Goal: Contribute content

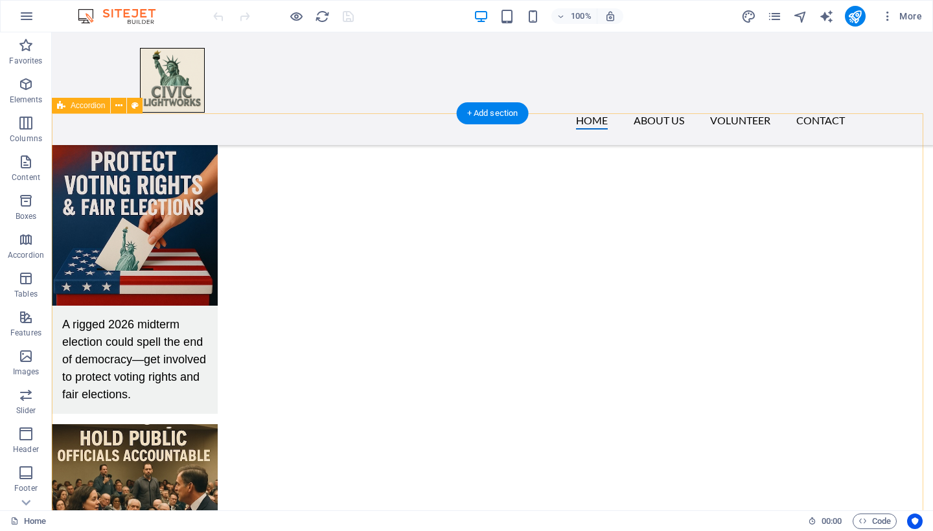
scroll to position [1763, 0]
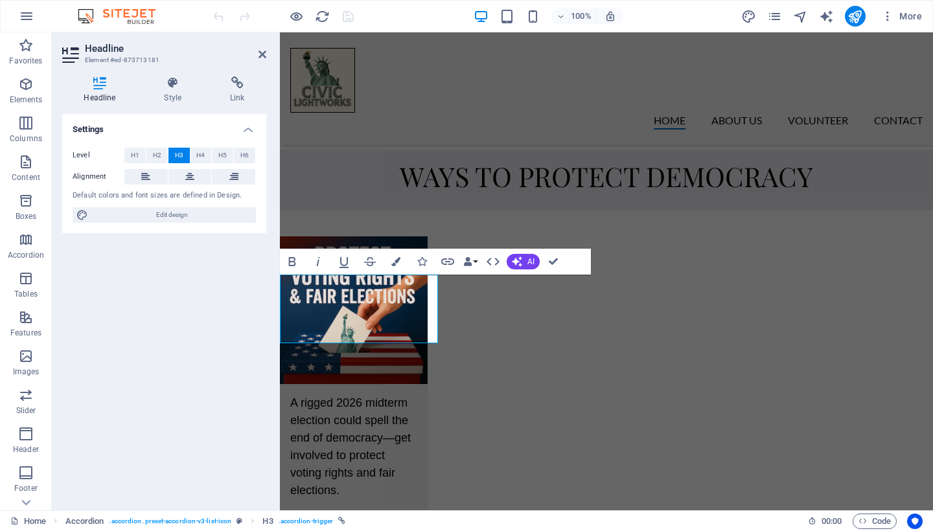
click at [190, 355] on div "Settings Level H1 H2 H3 H4 H5 H6 Alignment Default colors and font sizes are de…" at bounding box center [164, 307] width 204 height 386
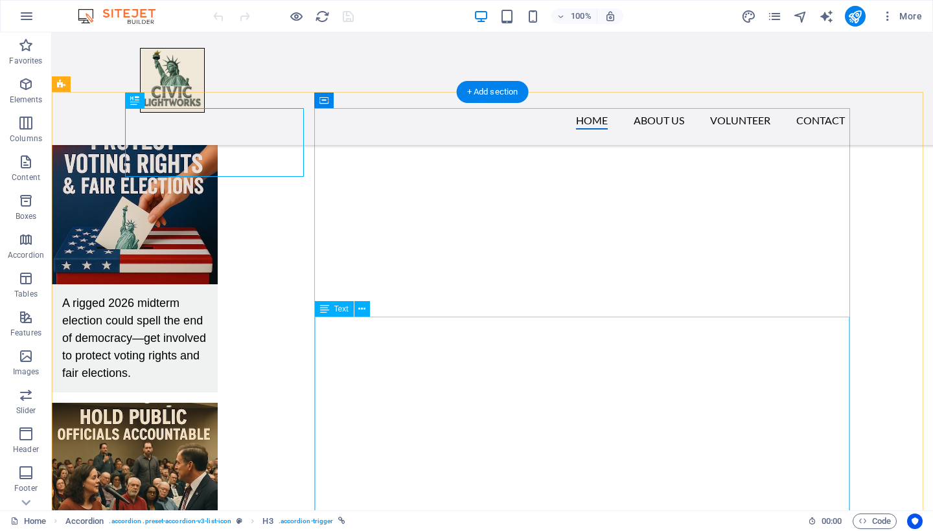
scroll to position [2005, 0]
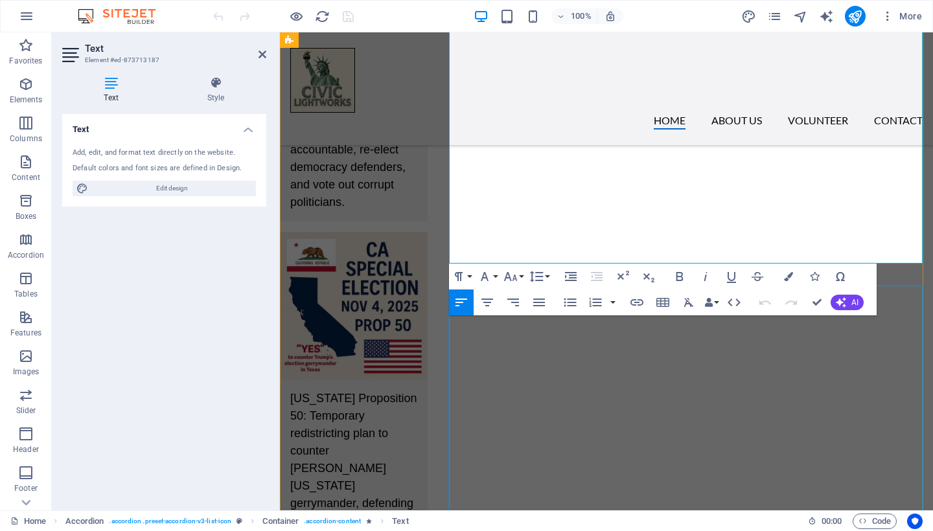
scroll to position [2365, 0]
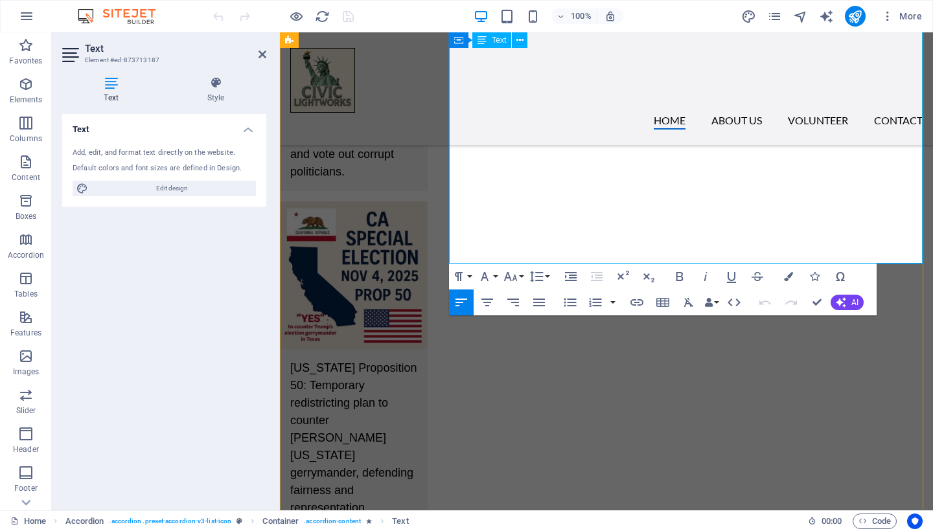
drag, startPoint x: 450, startPoint y: 297, endPoint x: 650, endPoint y: 254, distance: 204.8
copy div "Loremi Dolor sit Ametconsec adipis elit seddoe tem 3929 incididu, utl etdo mag …"
click at [260, 52] on icon at bounding box center [262, 54] width 8 height 10
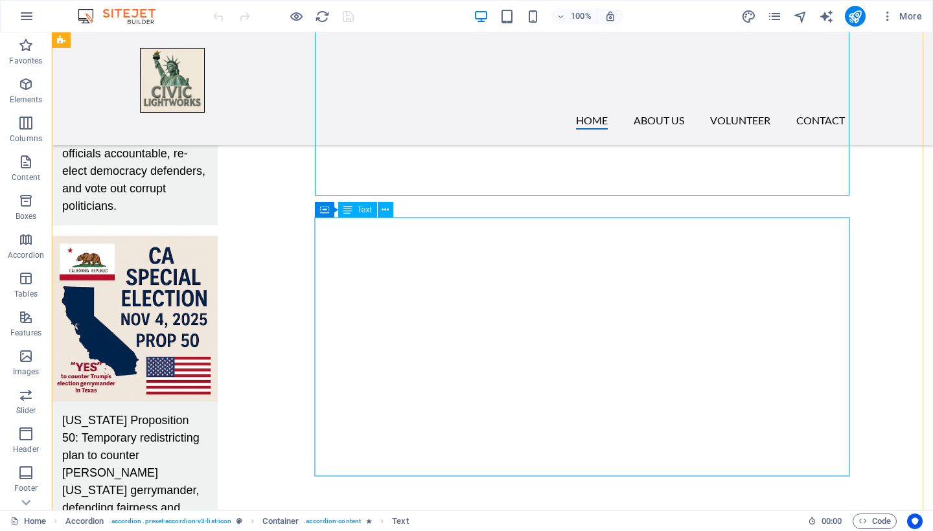
scroll to position [2373, 0]
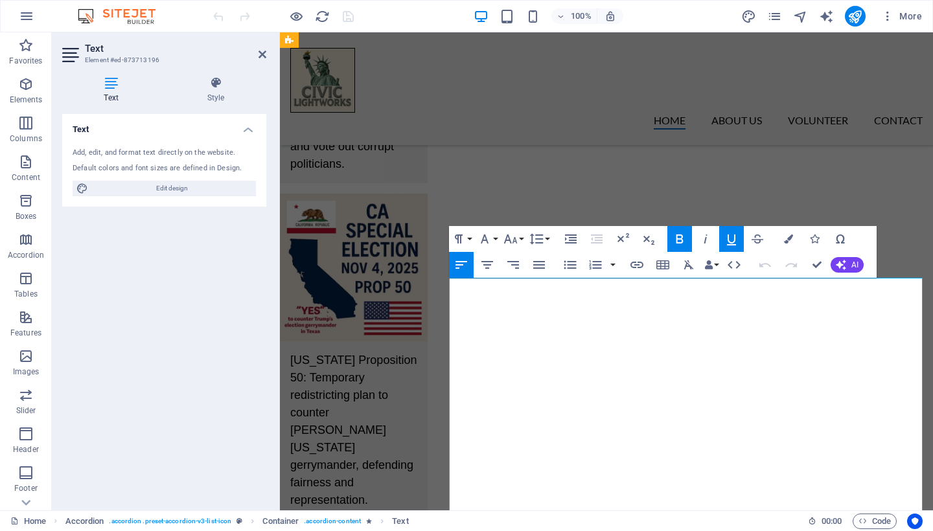
scroll to position [2641, 0]
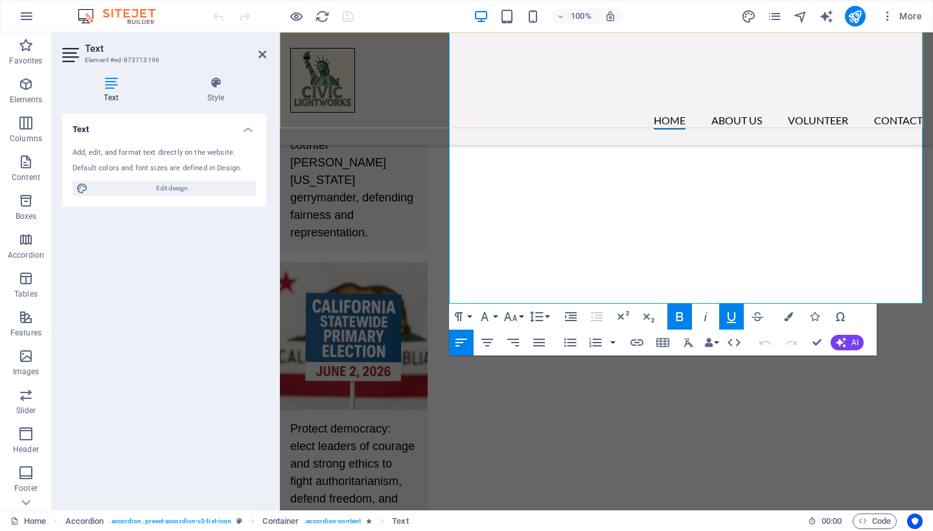
drag, startPoint x: 792, startPoint y: 294, endPoint x: 496, endPoint y: 102, distance: 353.0
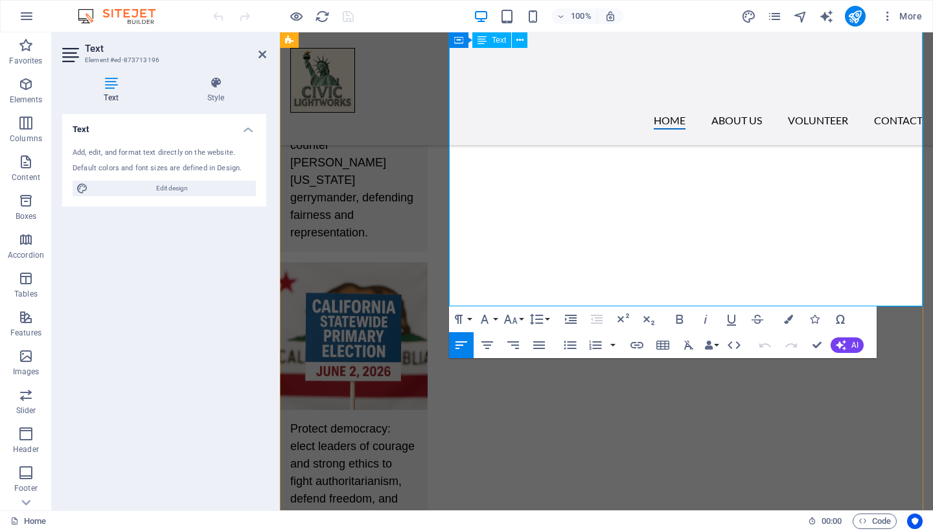
scroll to position [2380, 0]
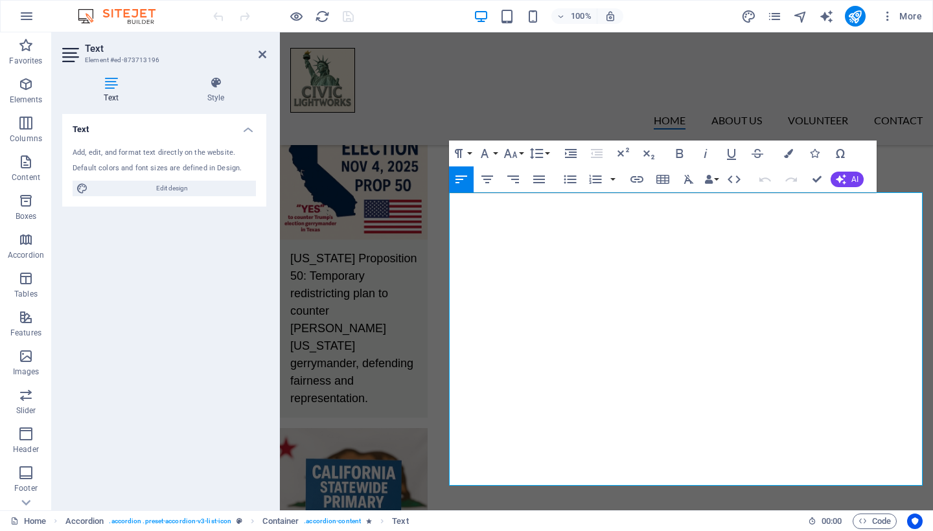
scroll to position [2507, 0]
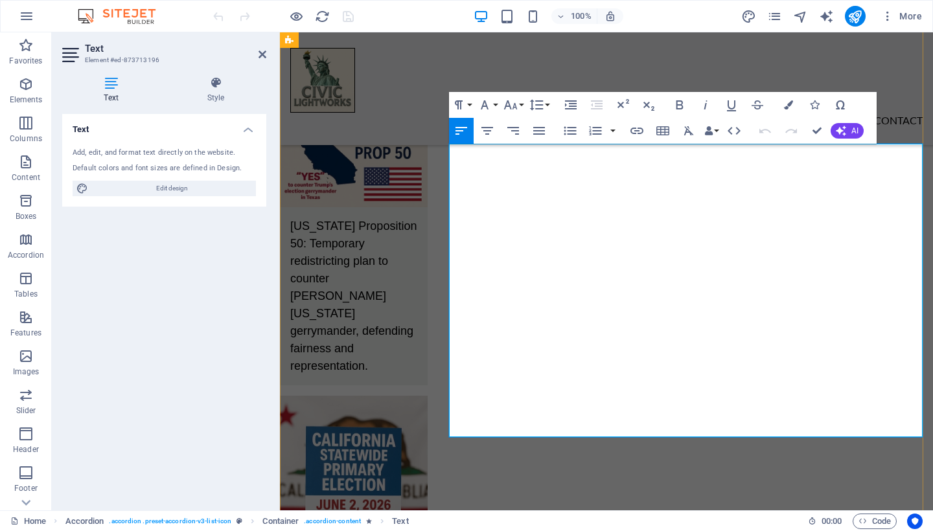
drag, startPoint x: 451, startPoint y: 310, endPoint x: 812, endPoint y: 431, distance: 381.0
copy div "Loremipsu Dolor sit ametco adi e sed doe-tempor incidi utla etdol magnaal enima…"
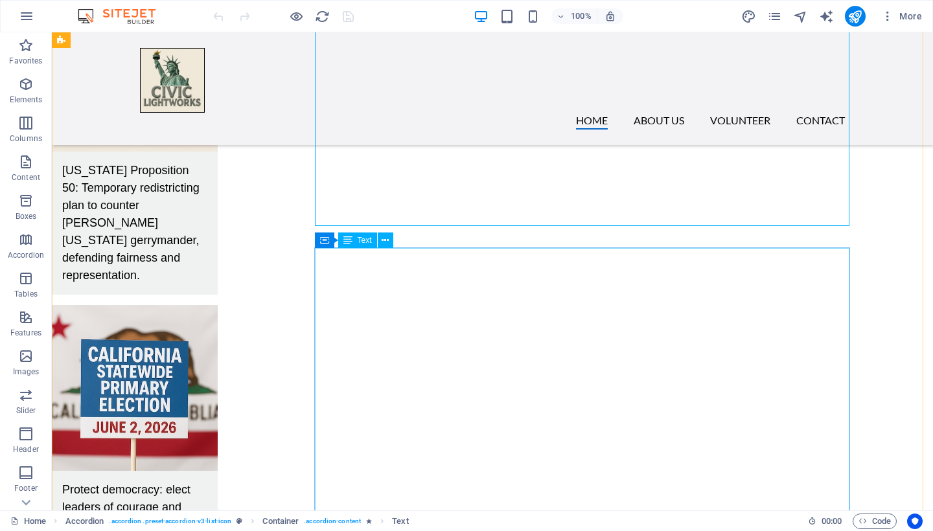
scroll to position [2686, 0]
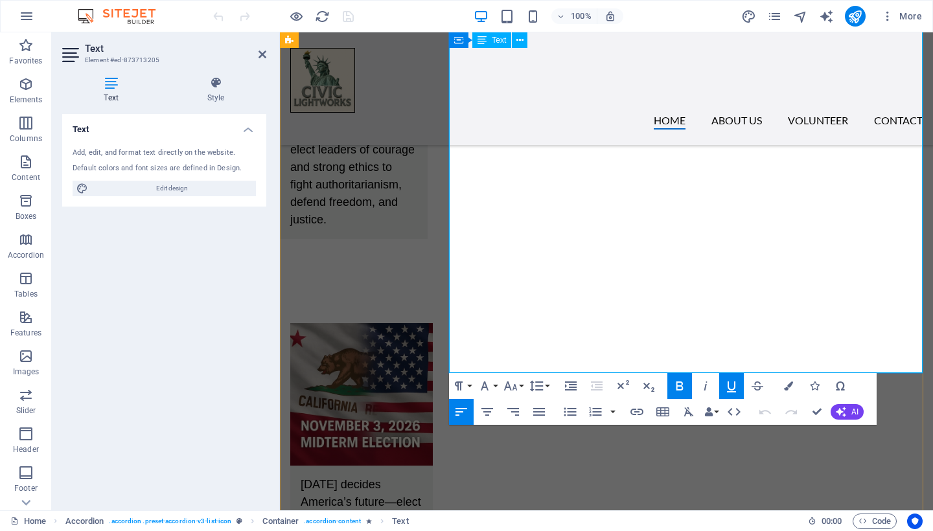
scroll to position [2858, 0]
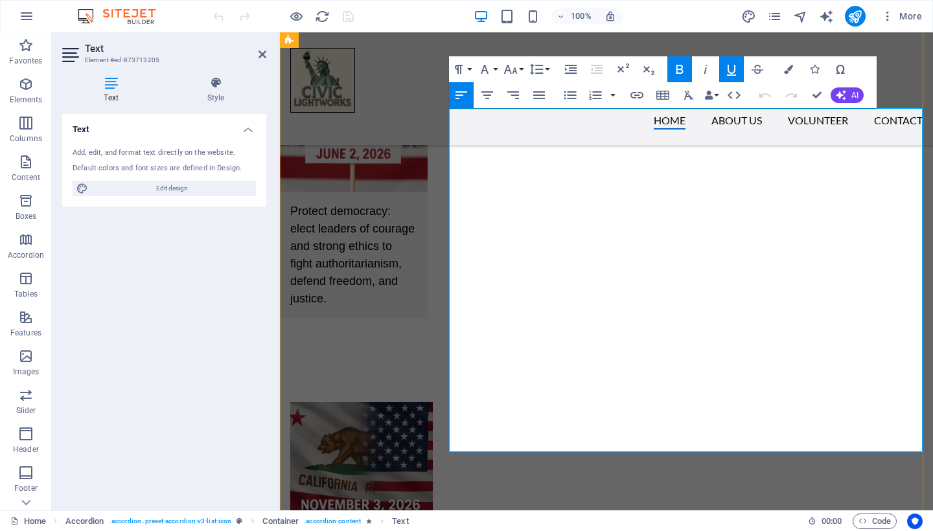
drag, startPoint x: 622, startPoint y: 390, endPoint x: 607, endPoint y: 393, distance: 15.1
click at [679, 65] on icon "button" at bounding box center [679, 69] width 7 height 9
drag, startPoint x: 559, startPoint y: 440, endPoint x: 449, endPoint y: 165, distance: 296.5
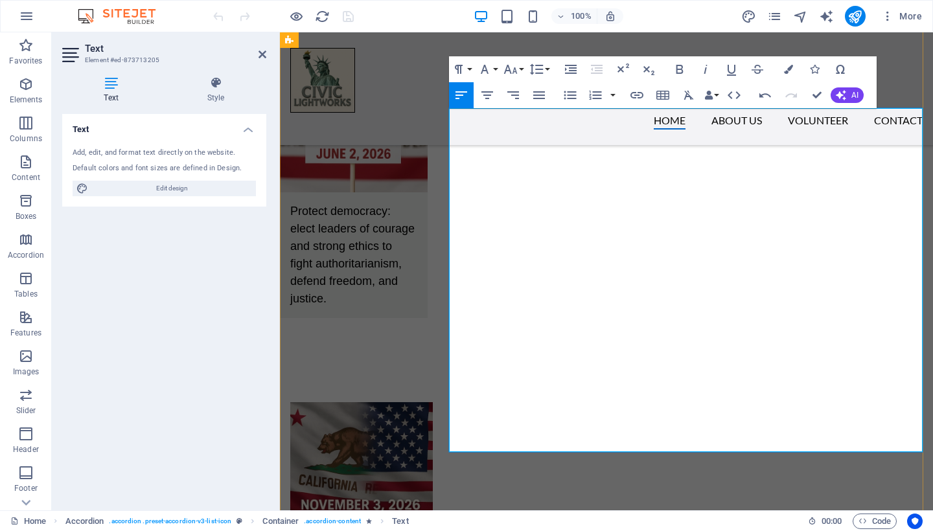
copy div "Lore-ip dolors ame cons adipi el Seddoeiu temporinc. Ut labor etdolo mag Aliqu …"
drag, startPoint x: 812, startPoint y: 92, endPoint x: 665, endPoint y: 144, distance: 156.1
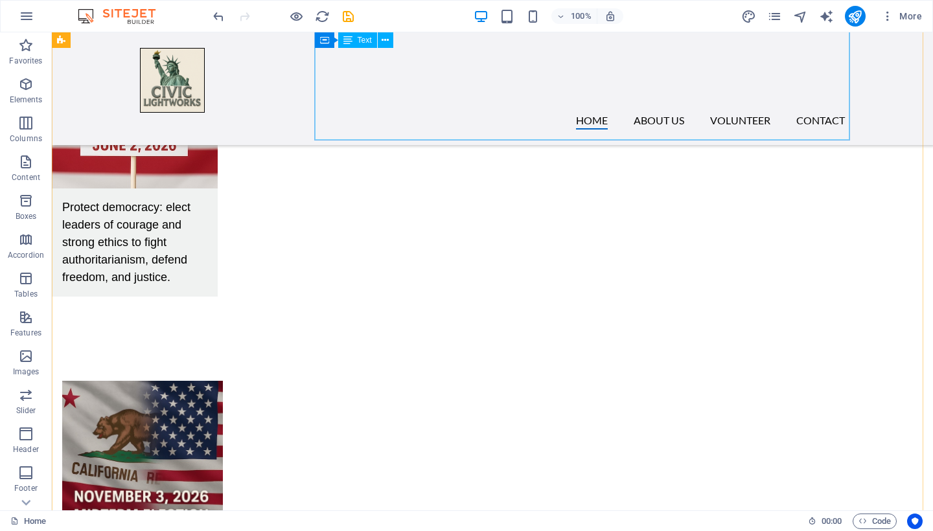
scroll to position [2983, 0]
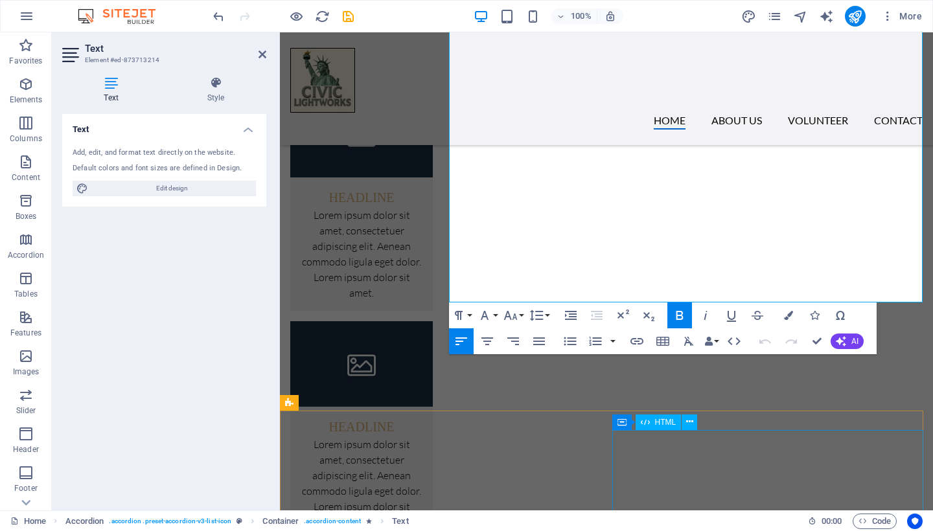
scroll to position [3437, 0]
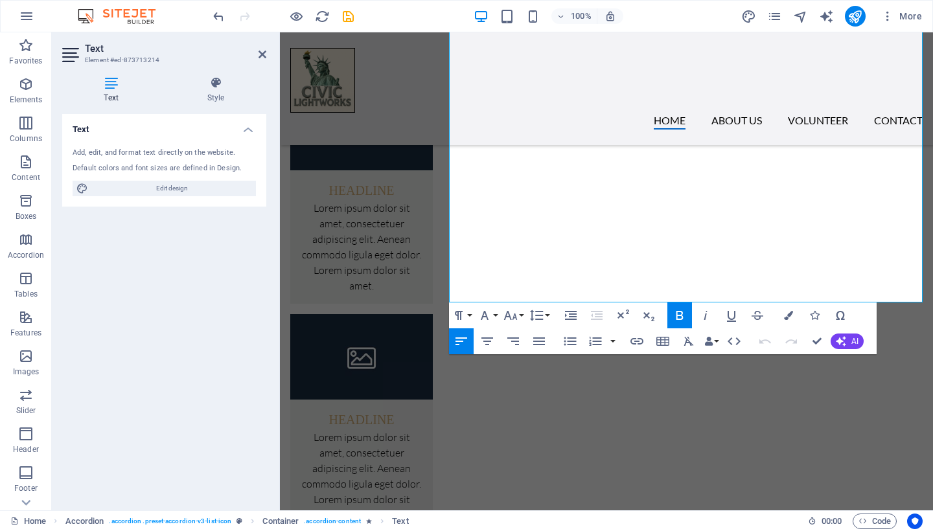
drag, startPoint x: 450, startPoint y: 164, endPoint x: 875, endPoint y: 282, distance: 440.9
copy div "Loremi dolorsi ame consectetu adip Elits doeius temp incididun utl etdoloremag …"
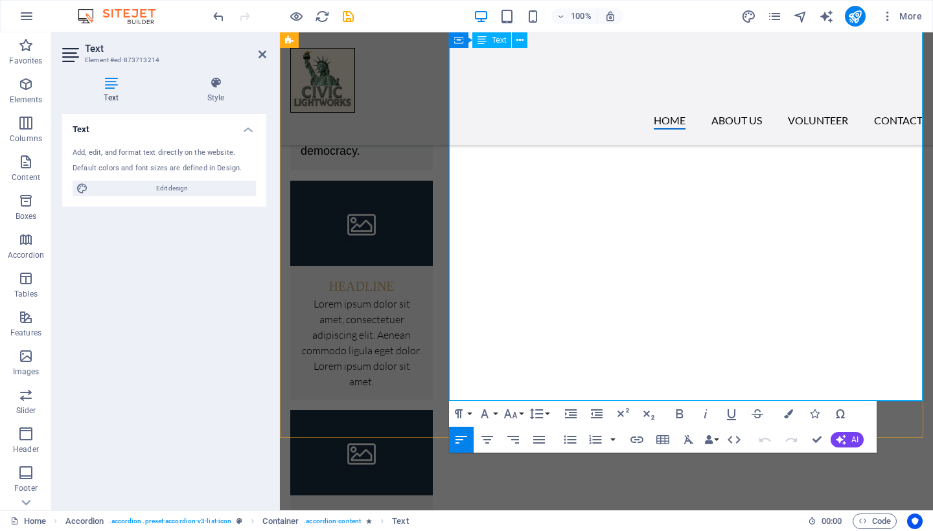
scroll to position [3095, 0]
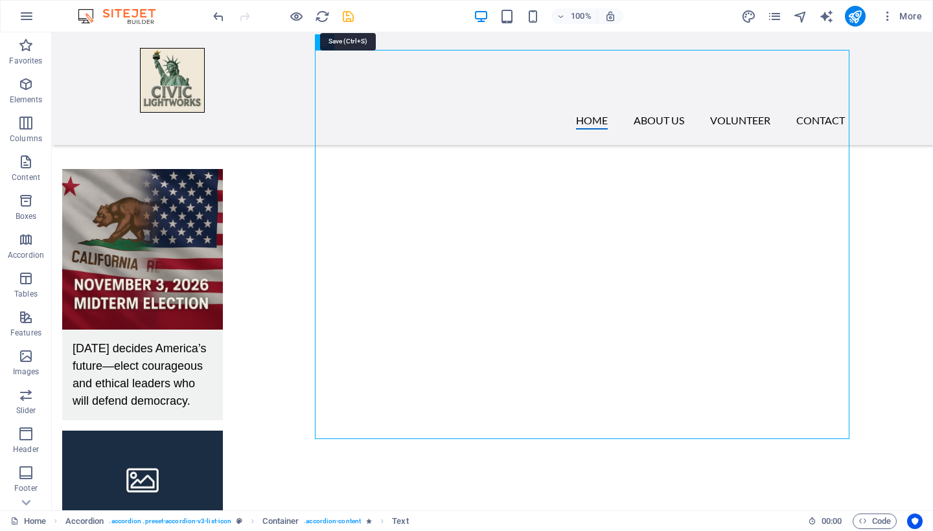
click at [351, 15] on icon "save" at bounding box center [348, 16] width 15 height 15
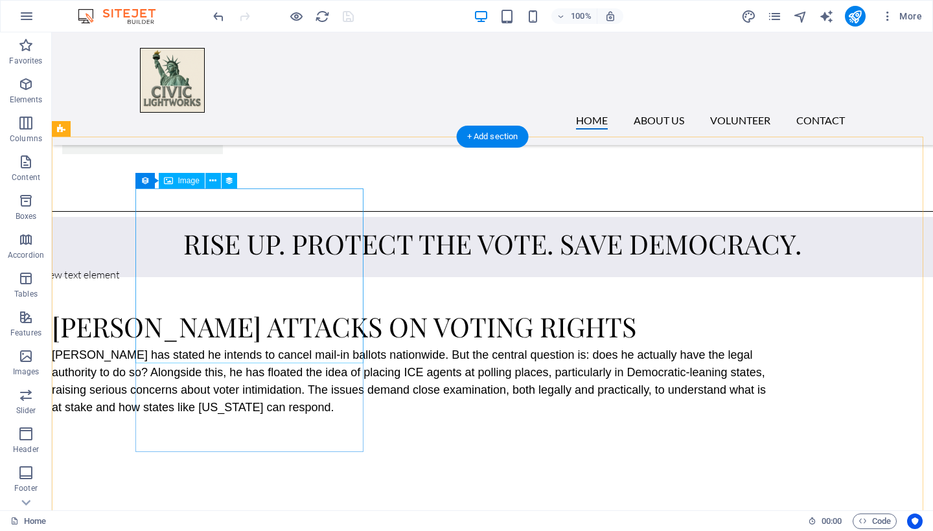
scroll to position [3784, 0]
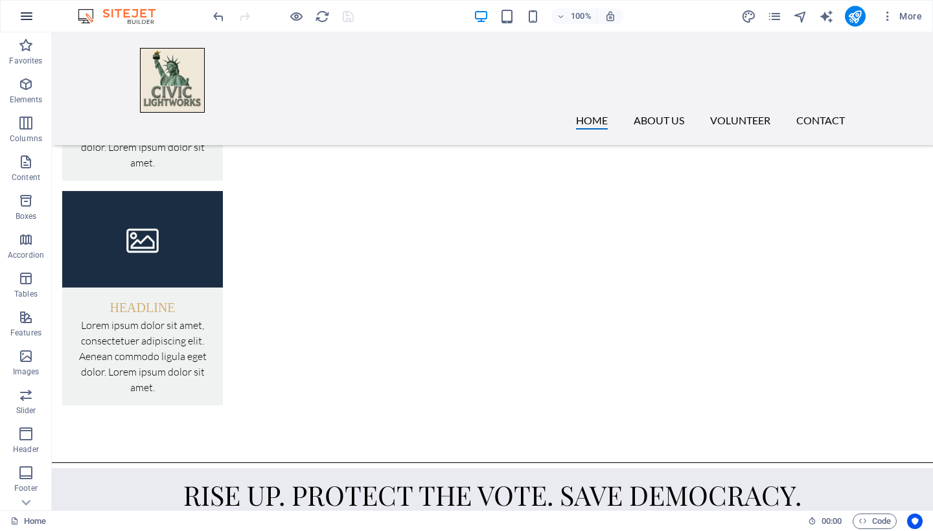
click at [20, 14] on icon "button" at bounding box center [27, 16] width 16 height 16
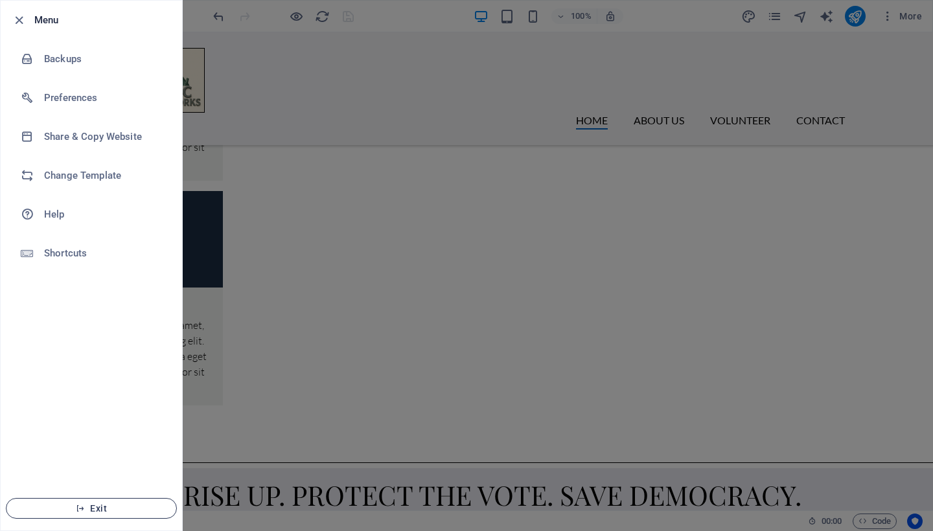
click at [106, 508] on span "Exit" at bounding box center [91, 508] width 149 height 10
